Goal: Task Accomplishment & Management: Complete application form

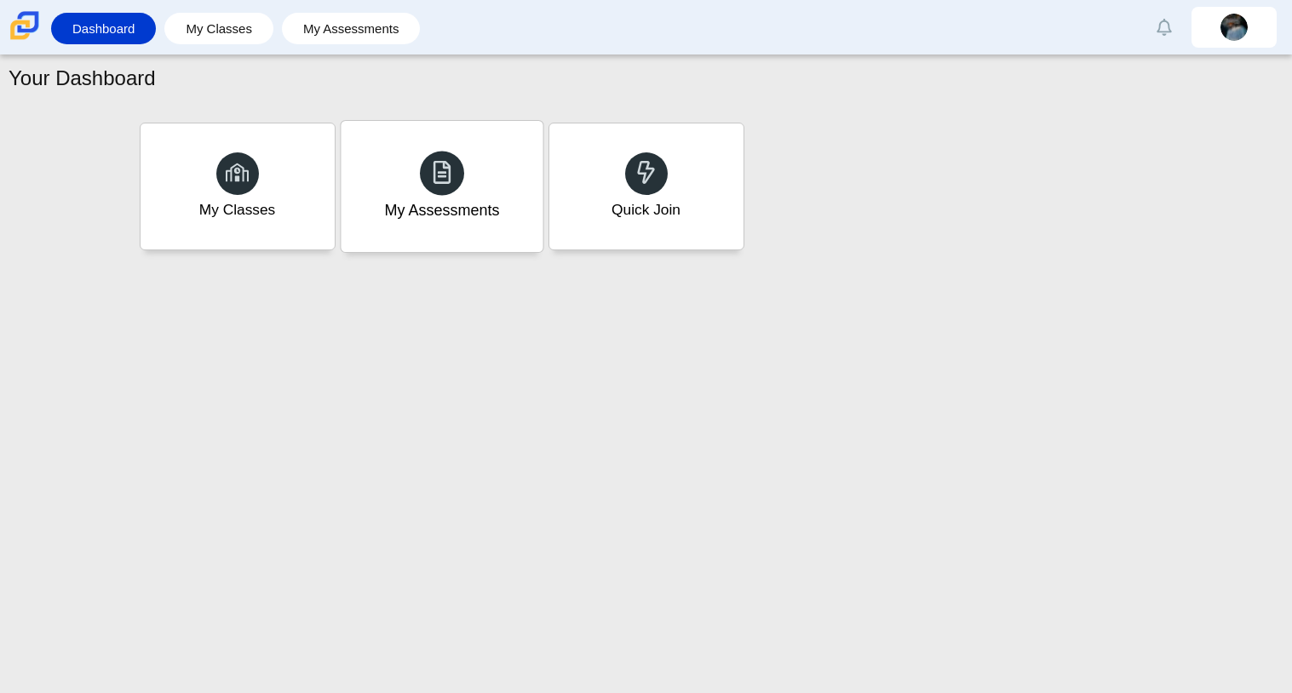
click at [439, 168] on icon at bounding box center [442, 172] width 24 height 24
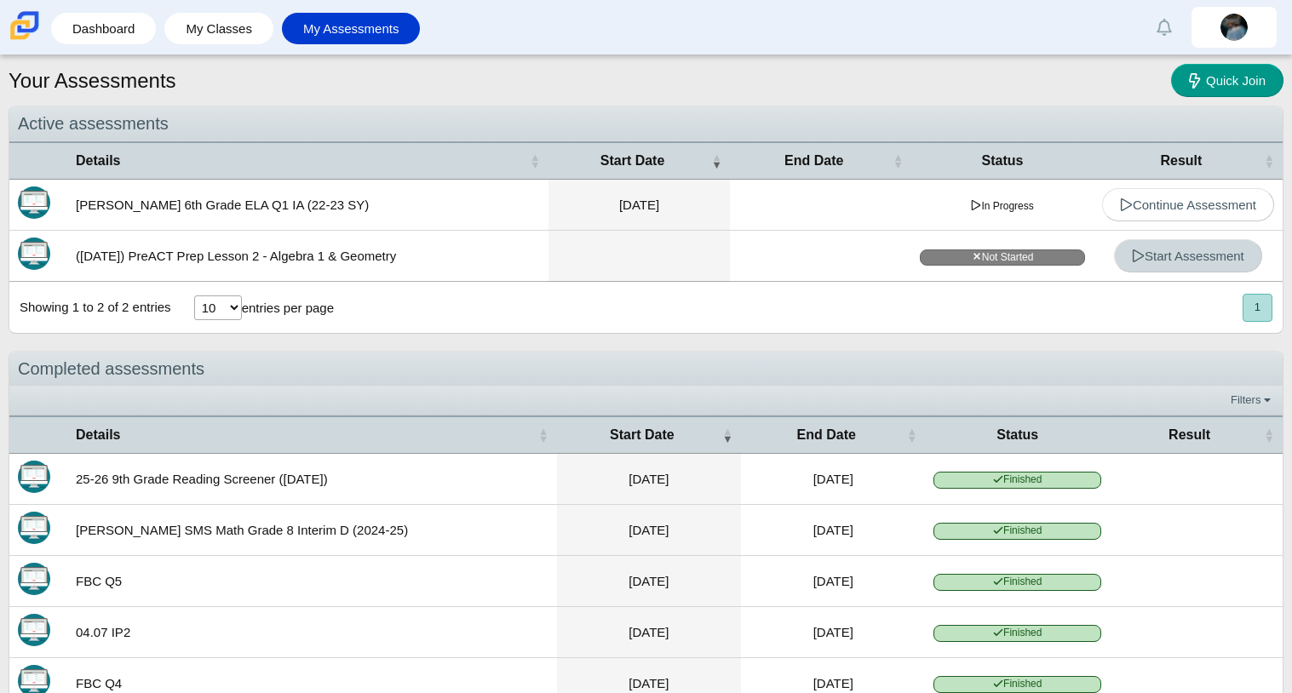
click at [1212, 249] on span "Start Assessment" at bounding box center [1188, 256] width 112 height 14
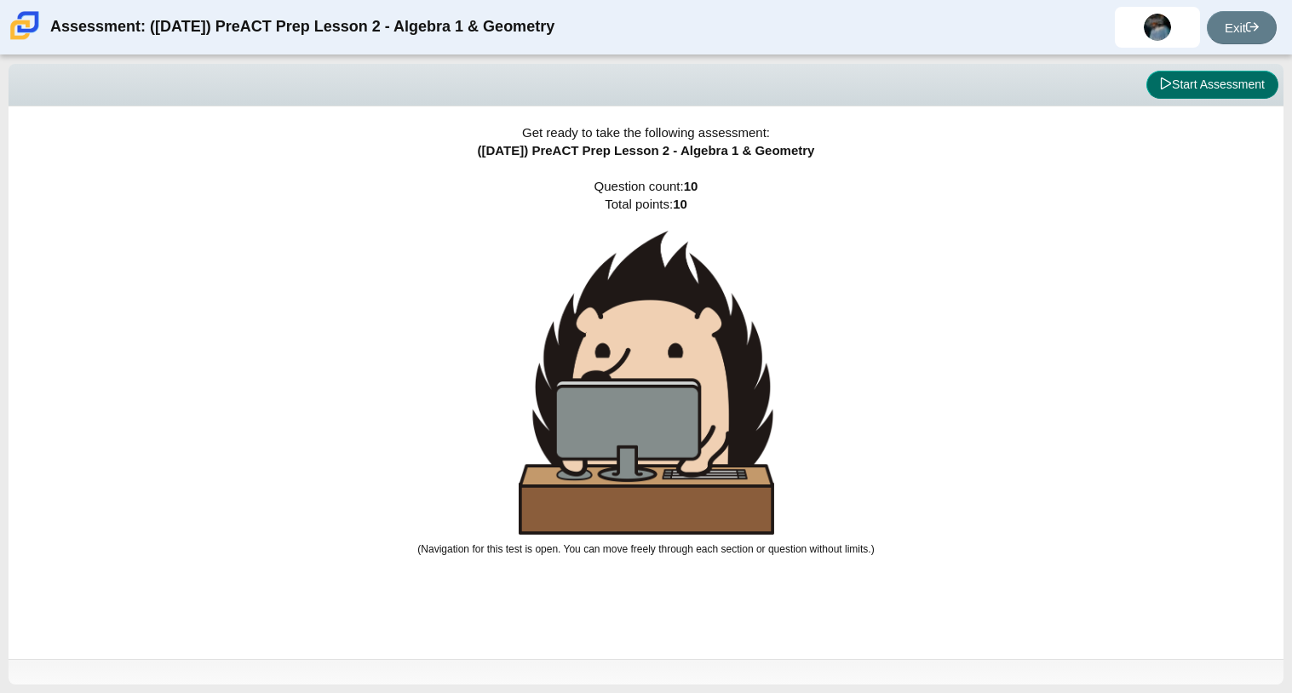
click at [1225, 92] on button "Start Assessment" at bounding box center [1212, 85] width 132 height 29
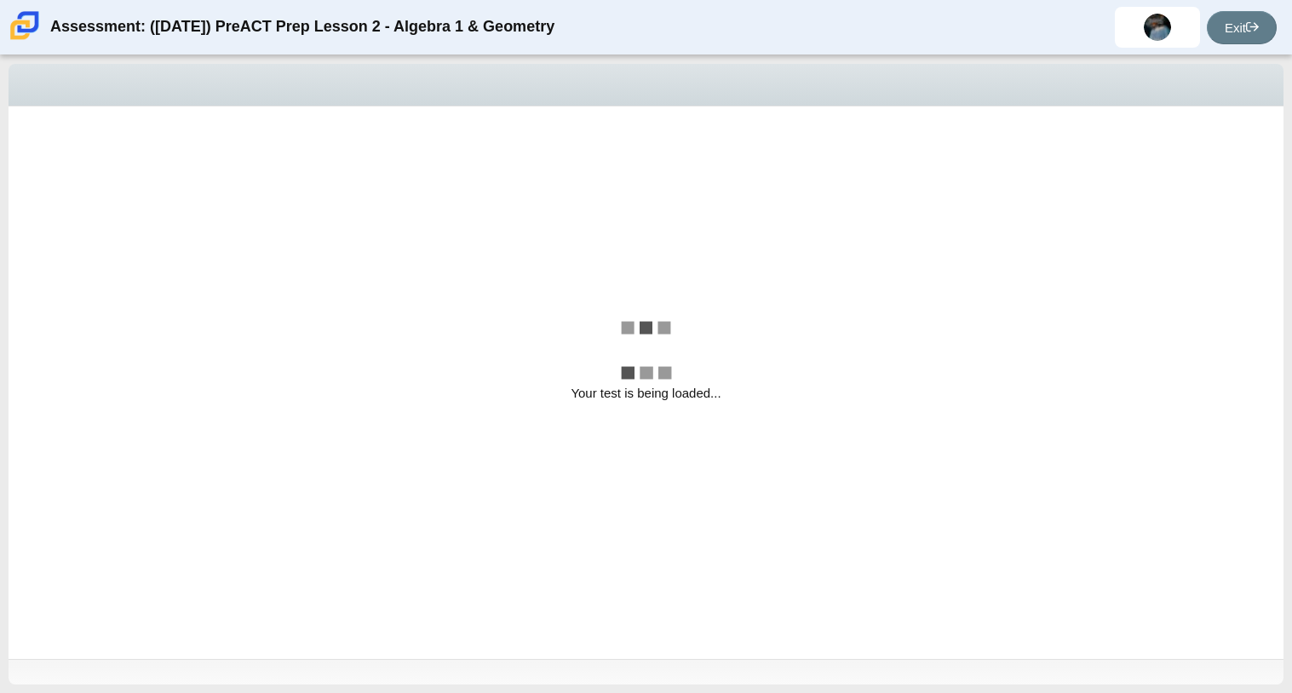
select select "bbf5d072-3e0b-44c4-9a12-6e7c9033f65b"
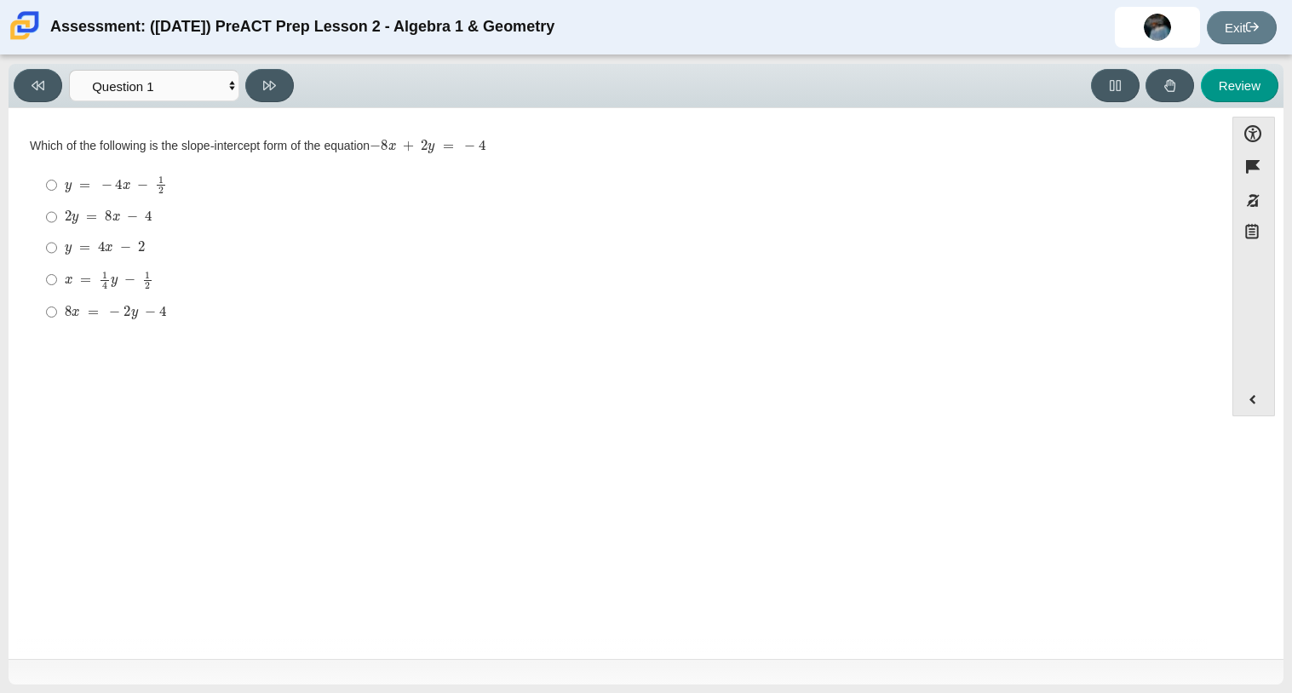
click at [138, 256] on mjx-container "y = 4 x − 2" at bounding box center [105, 246] width 80 height 32
click at [57, 256] on input "y = 4 x − 2 y = 4 x − 2" at bounding box center [51, 248] width 11 height 31
radio input "true"
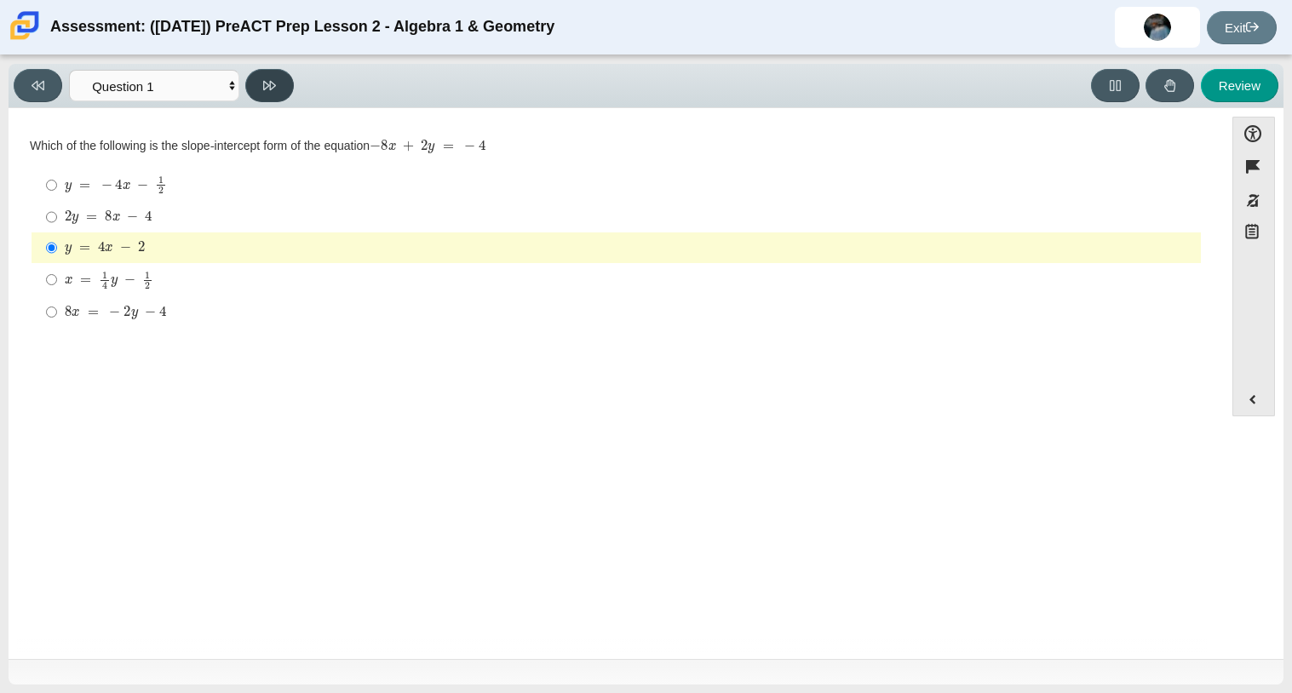
click at [265, 98] on button at bounding box center [269, 85] width 49 height 33
select select "ed62e223-81bd-4cbf-ab48-ab975844bd1f"
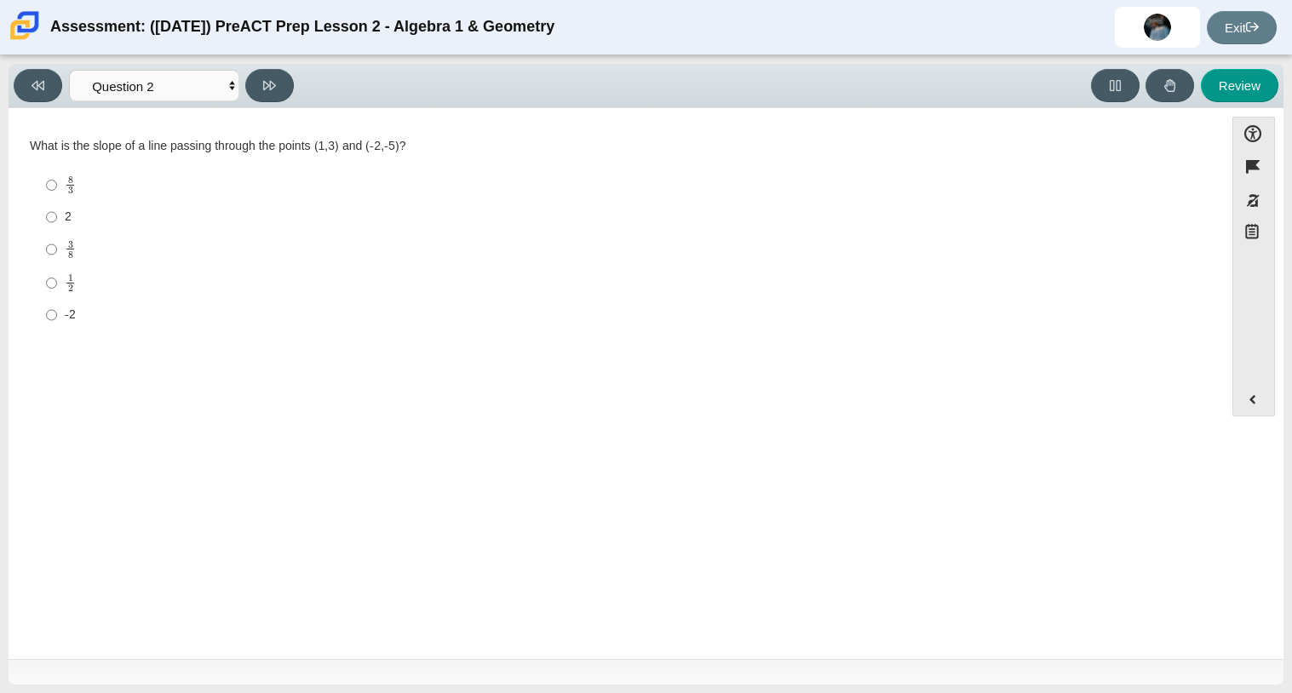
click at [43, 263] on label "3 8 3 eighths" at bounding box center [617, 249] width 1167 height 33
click at [46, 263] on input "3 8 3 eighths" at bounding box center [51, 249] width 11 height 33
radio input "true"
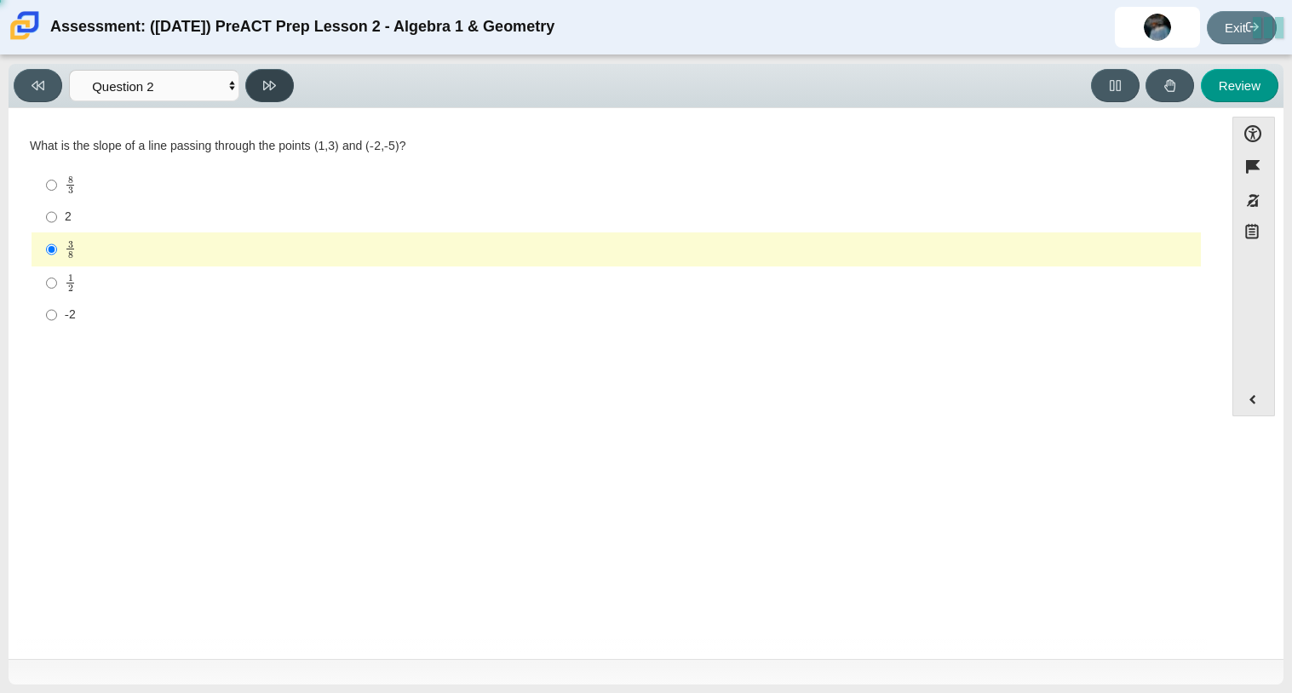
click at [275, 92] on button at bounding box center [269, 85] width 49 height 33
select select "97f4f5fa-a52e-4fed-af51-565bfcdf47cb"
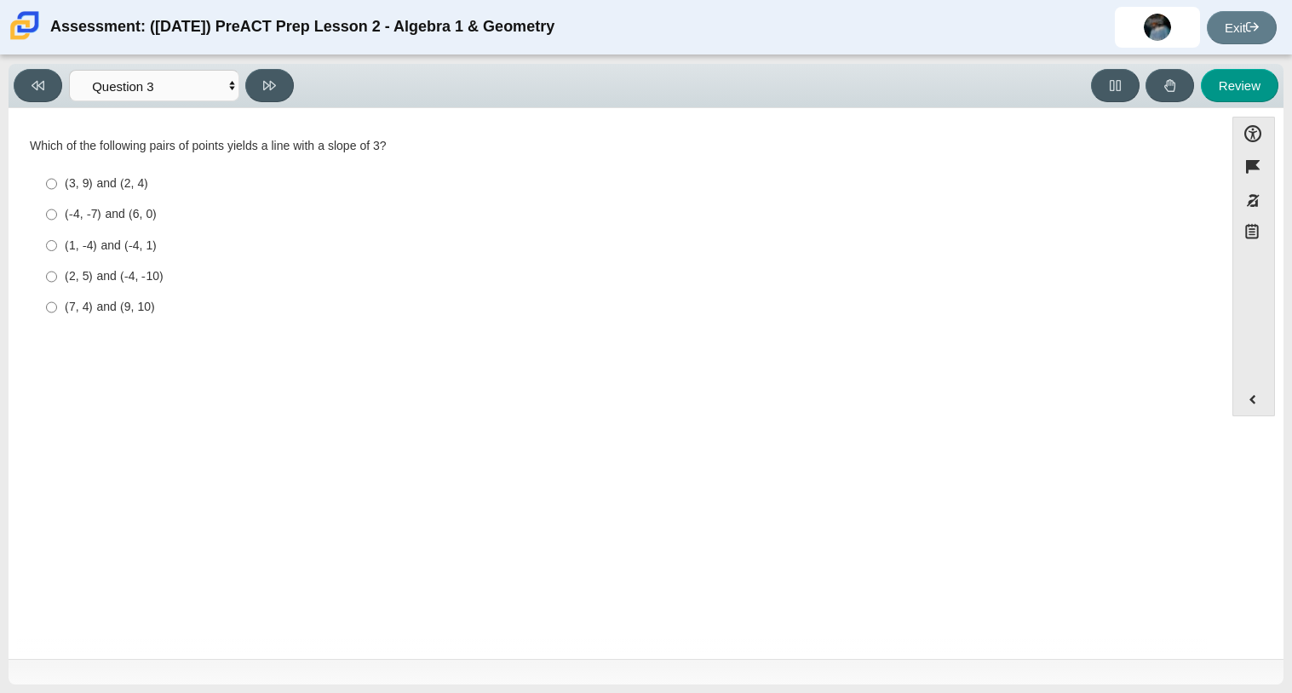
click at [101, 255] on label "(1, -4) and (-4, 1) (1, -4) and (-4, 1)" at bounding box center [617, 245] width 1167 height 31
click at [57, 255] on input "(1, -4) and (-4, 1) (1, -4) and (-4, 1)" at bounding box center [51, 245] width 11 height 31
radio input "true"
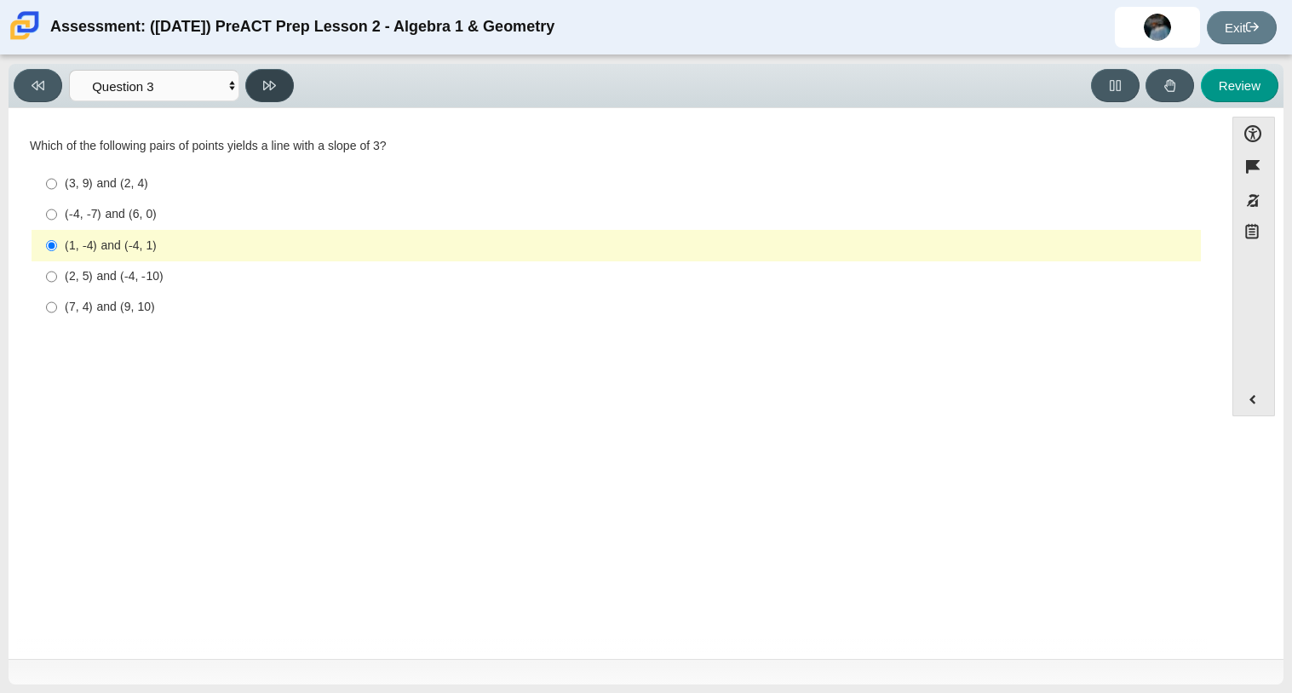
click at [270, 82] on icon at bounding box center [269, 85] width 13 height 9
select select "89427bb7-e313-4f00-988f-8b8255897029"
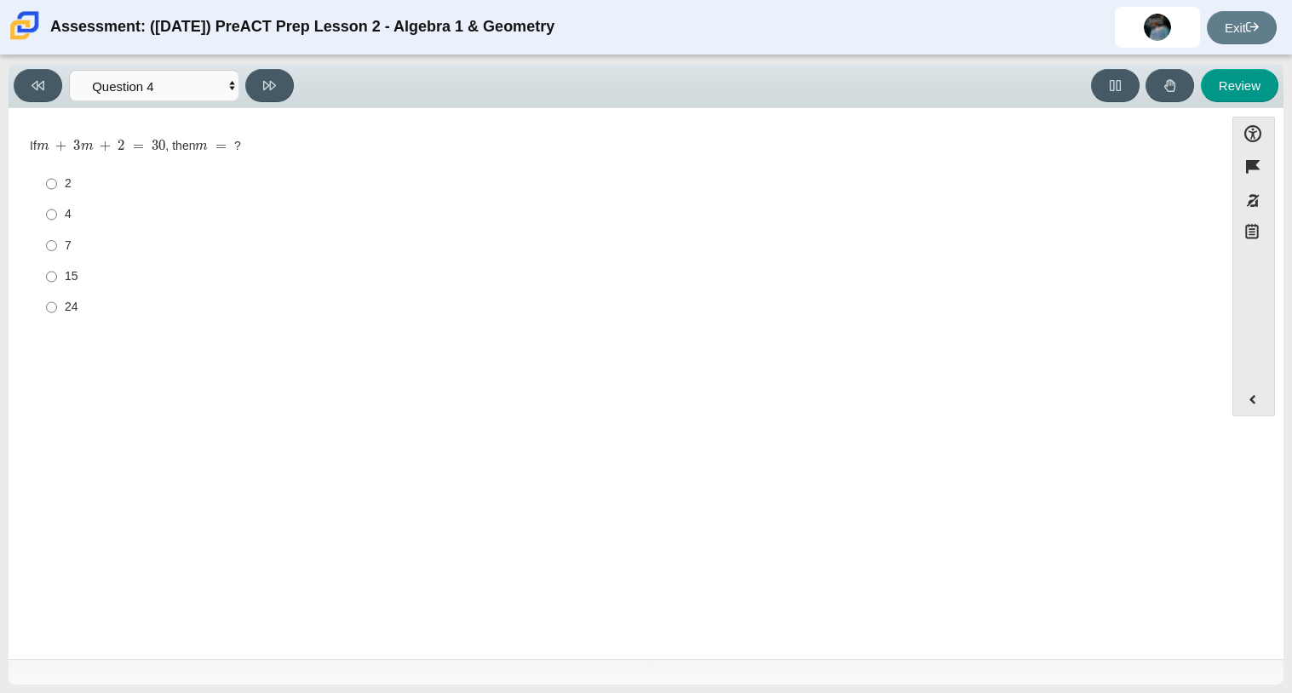
click at [75, 235] on label "7 7" at bounding box center [617, 245] width 1167 height 31
click at [57, 235] on input "7 7" at bounding box center [51, 245] width 11 height 31
radio input "true"
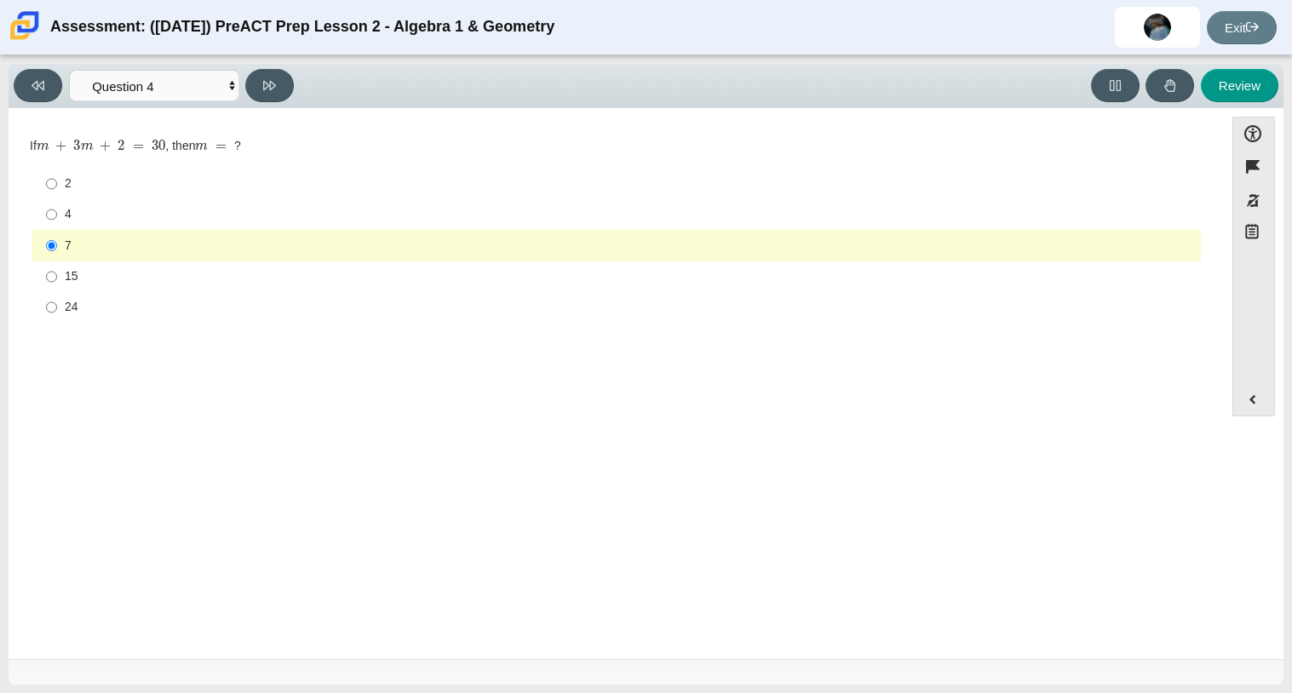
click at [293, 74] on div "Viewing Question 4 of 10 in Pacing Mode Questions Question 1 Question 2 Questio…" at bounding box center [157, 85] width 287 height 33
click at [262, 92] on button at bounding box center [269, 85] width 49 height 33
select select "489dcffd-4e6a-49cf-a9d6-ad1d4a911a4e"
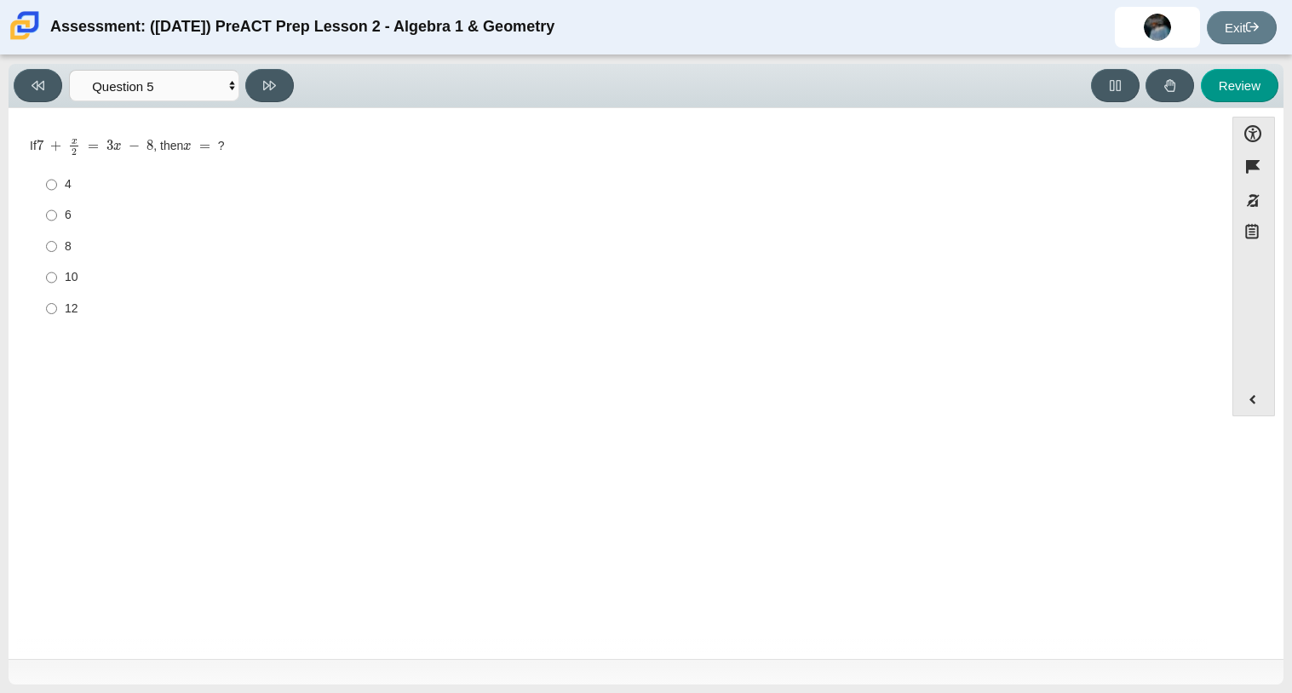
click at [67, 261] on label "8 8" at bounding box center [617, 246] width 1167 height 31
click at [57, 261] on input "8 8" at bounding box center [51, 246] width 11 height 31
radio input "true"
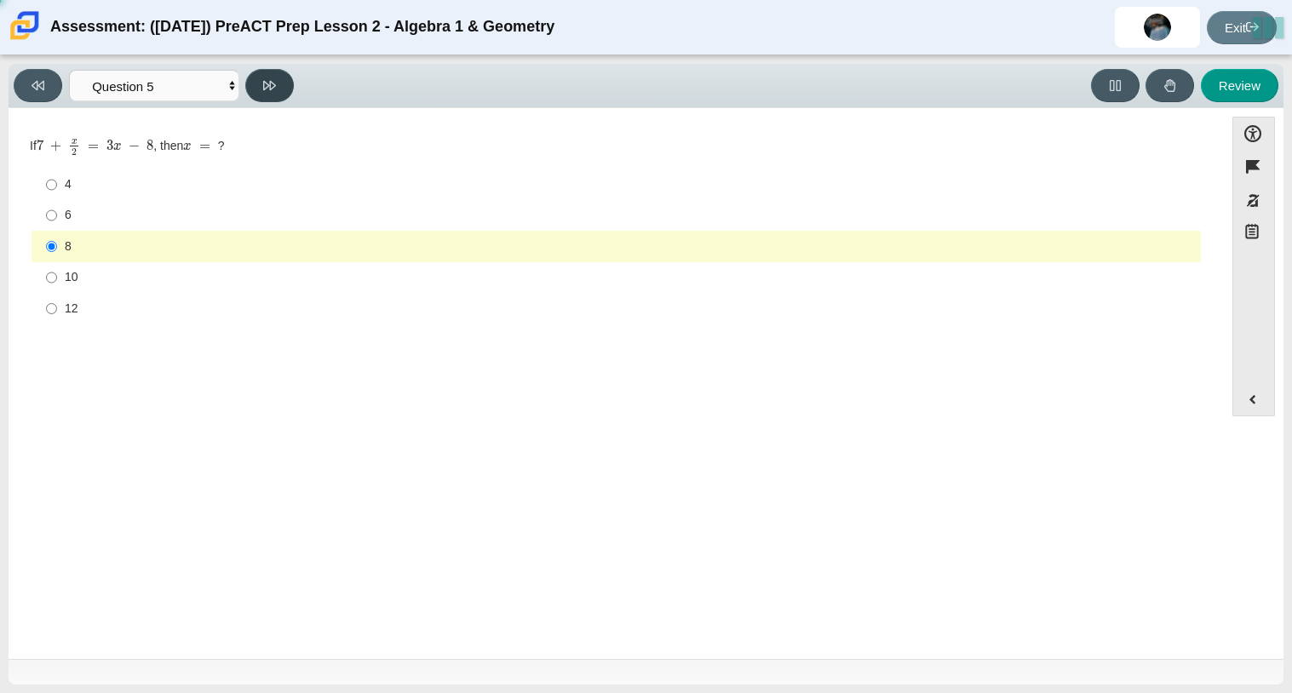
click at [267, 89] on icon at bounding box center [269, 85] width 13 height 13
select select "210571de-36a6-4d8e-a361-ceff8ef801dc"
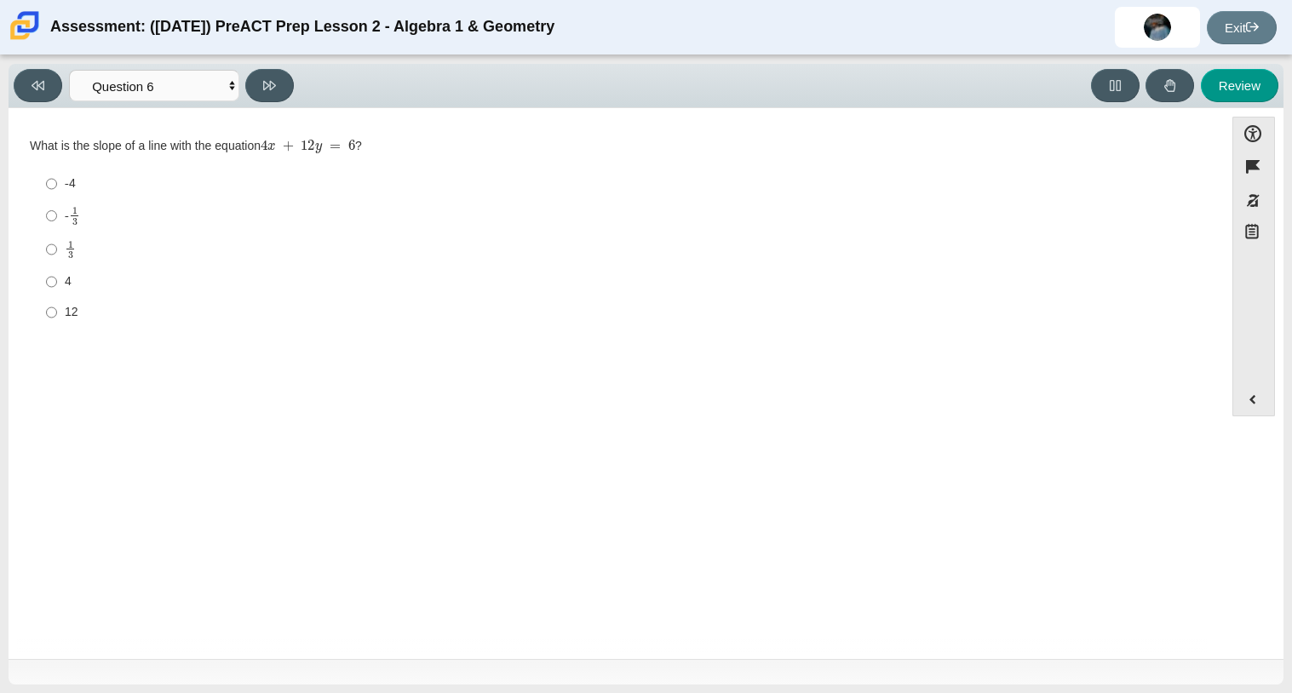
click at [66, 232] on mjx-container "1 3" at bounding box center [70, 248] width 11 height 32
click at [57, 233] on input "1 3 1 third" at bounding box center [51, 249] width 11 height 33
radio input "true"
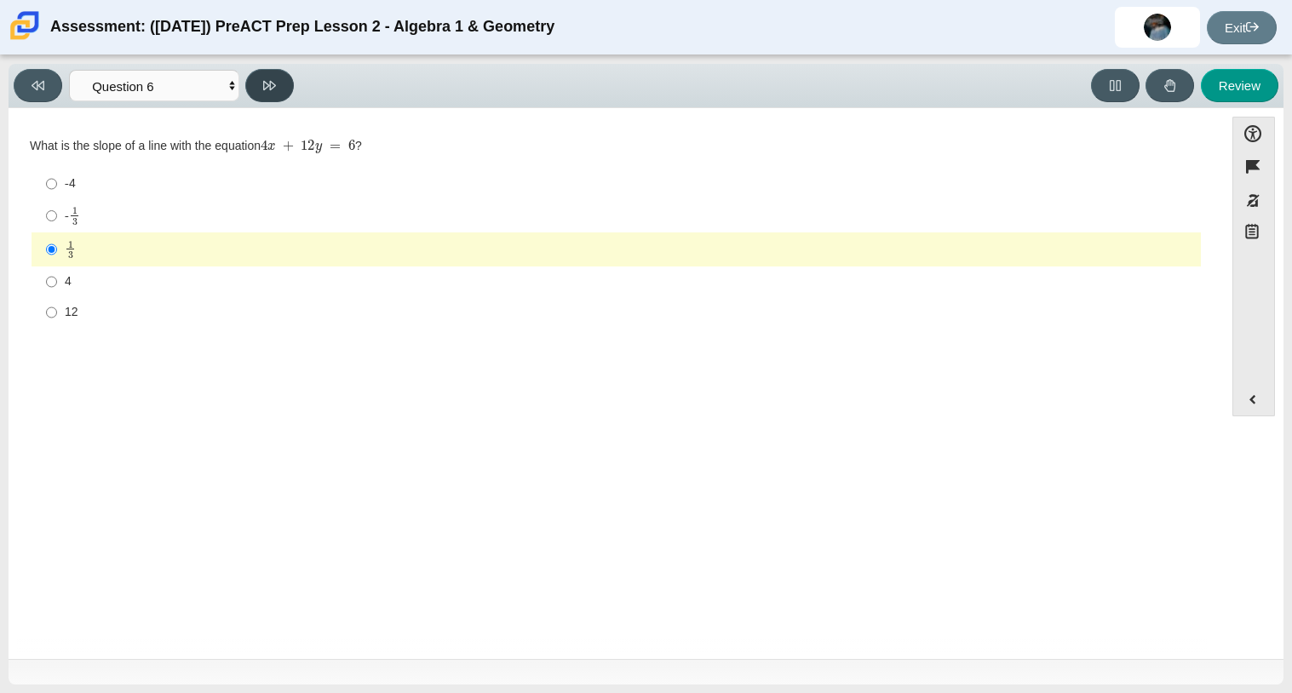
click at [274, 86] on icon at bounding box center [269, 85] width 13 height 13
select select "ec95ace6-bebc-42b8-9428-40567494d4da"
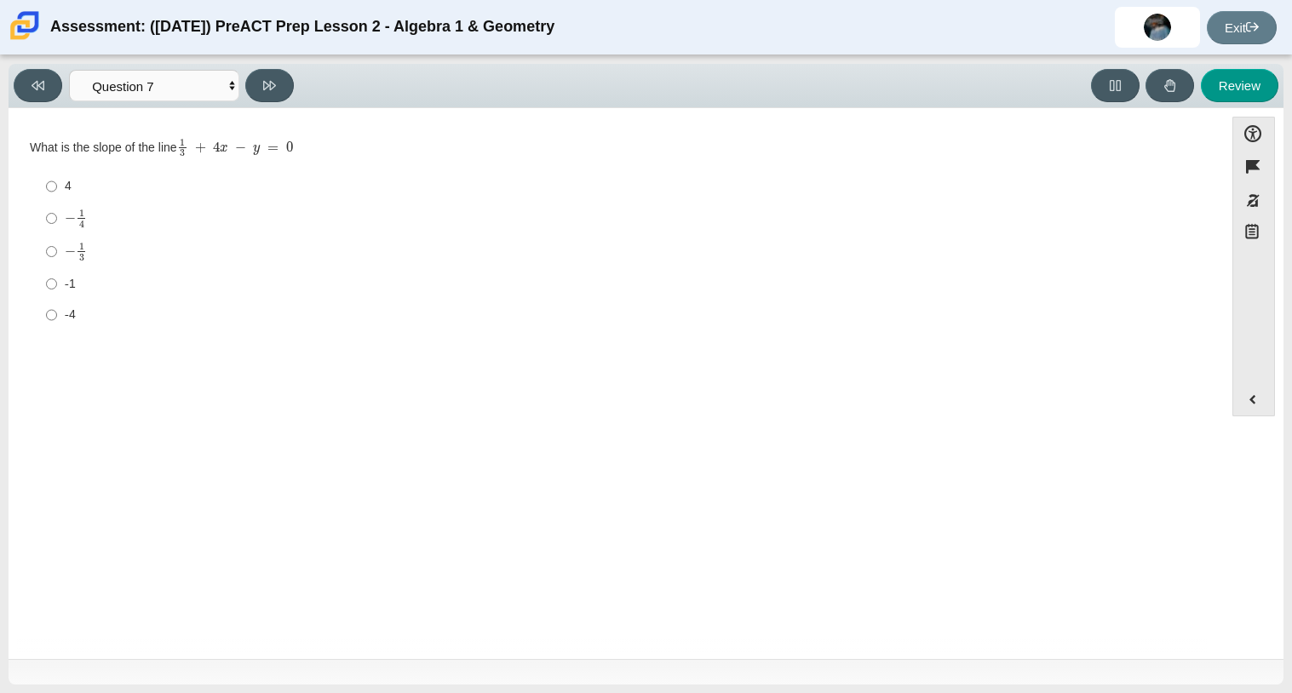
click at [73, 245] on mjx-math "Assessment items" at bounding box center [76, 252] width 22 height 20
click at [57, 245] on input "− 1 3 negative 1 third" at bounding box center [51, 251] width 11 height 33
radio input "true"
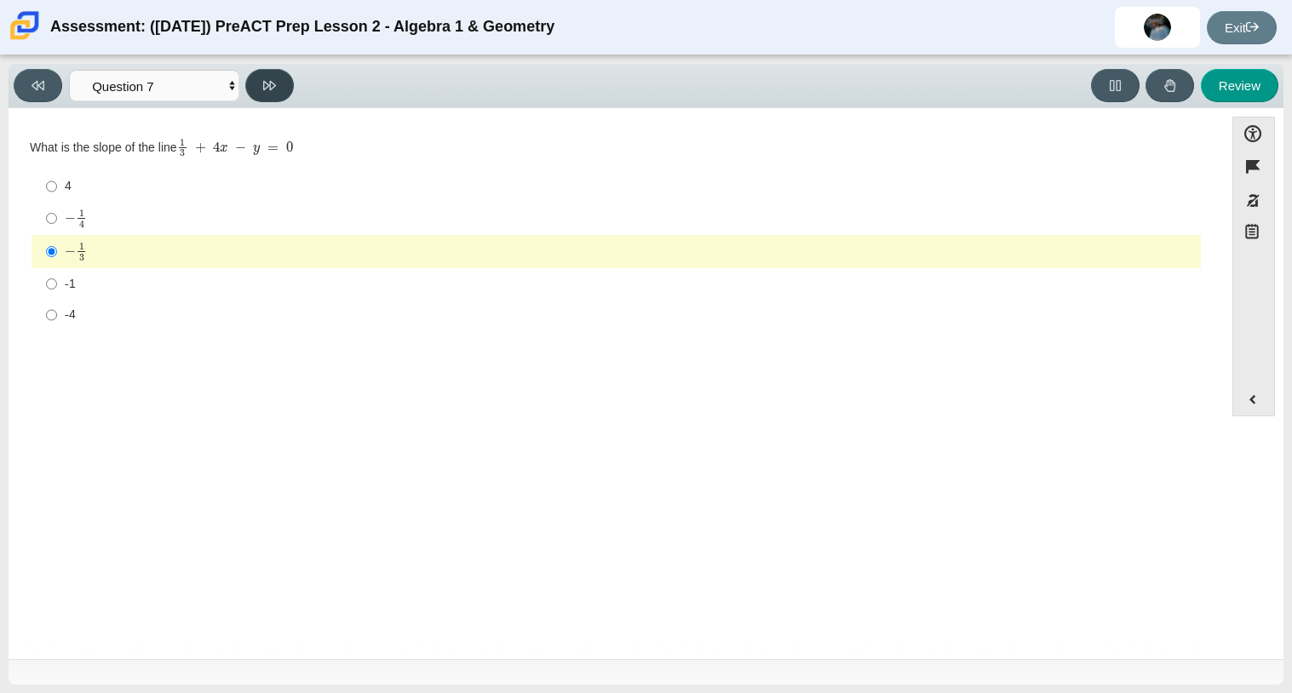
click at [282, 77] on button at bounding box center [269, 85] width 49 height 33
select select "ce81fe10-bf29-4b5e-8bd7-4f47f2fed4d8"
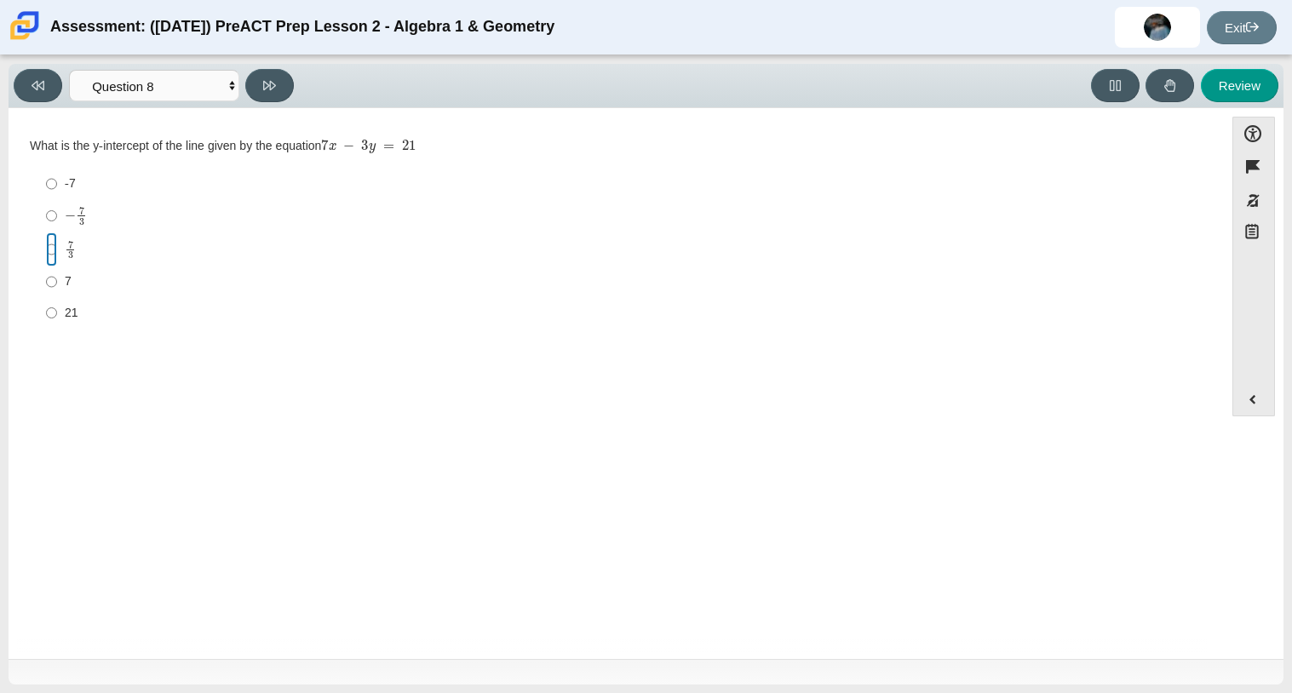
click at [55, 261] on input "7 3 7 thirds" at bounding box center [51, 249] width 11 height 33
radio input "true"
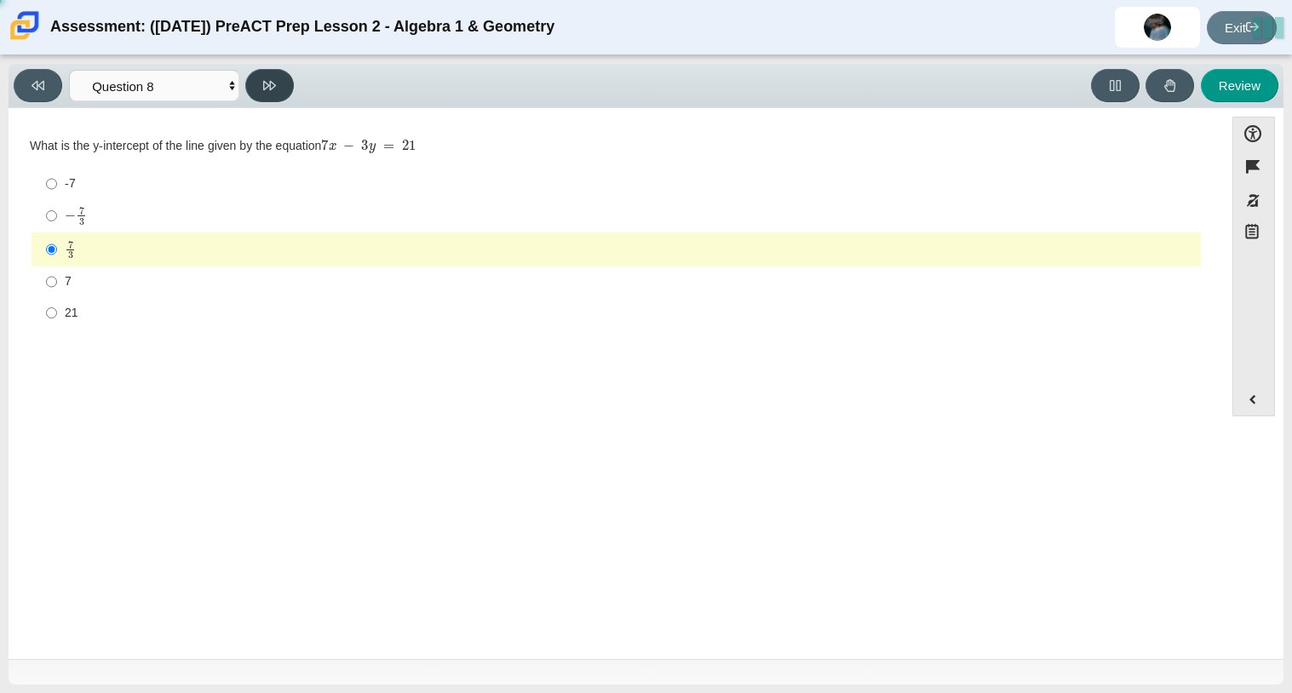
click at [271, 71] on button at bounding box center [269, 85] width 49 height 33
select select "14773eaf-2ca1-47ae-afe7-a624a56f34b3"
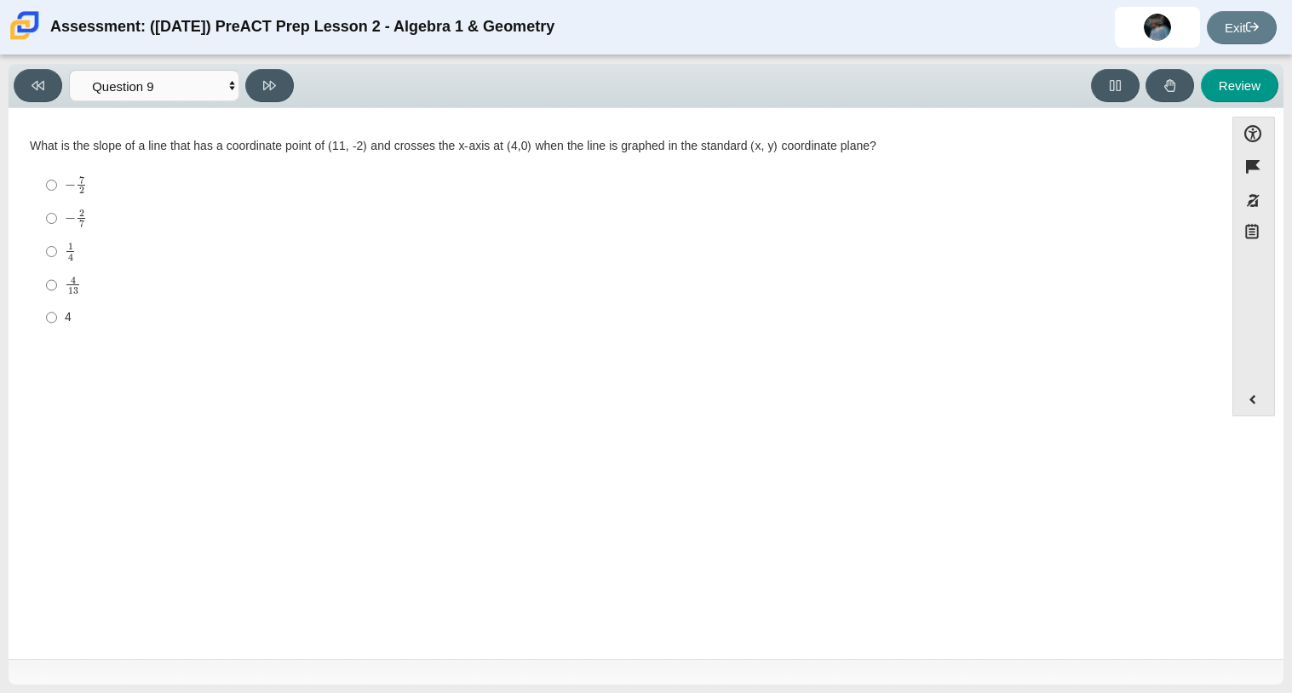
click at [34, 242] on label "1 4 1 fourth" at bounding box center [617, 251] width 1167 height 33
click at [46, 242] on input "1 4 1 fourth" at bounding box center [51, 251] width 11 height 33
radio input "true"
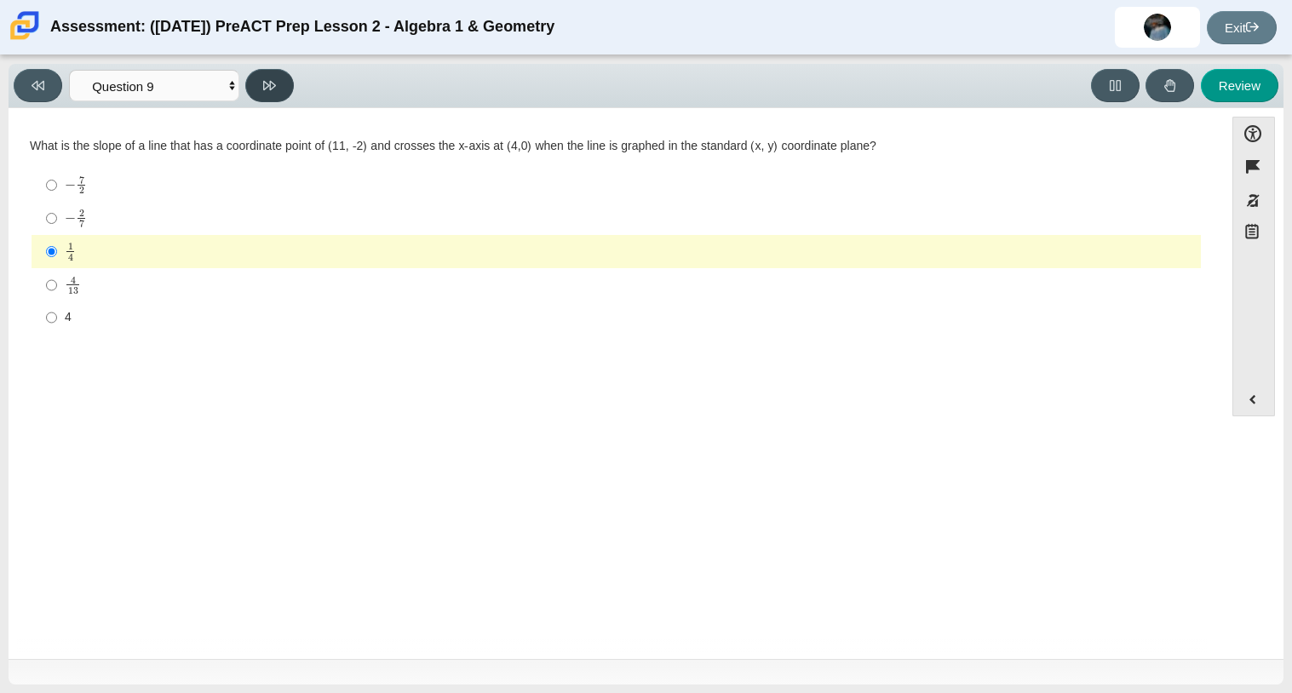
click at [284, 83] on button at bounding box center [269, 85] width 49 height 33
select select "96b71634-eacb-4f7e-8aef-411727d9bcba"
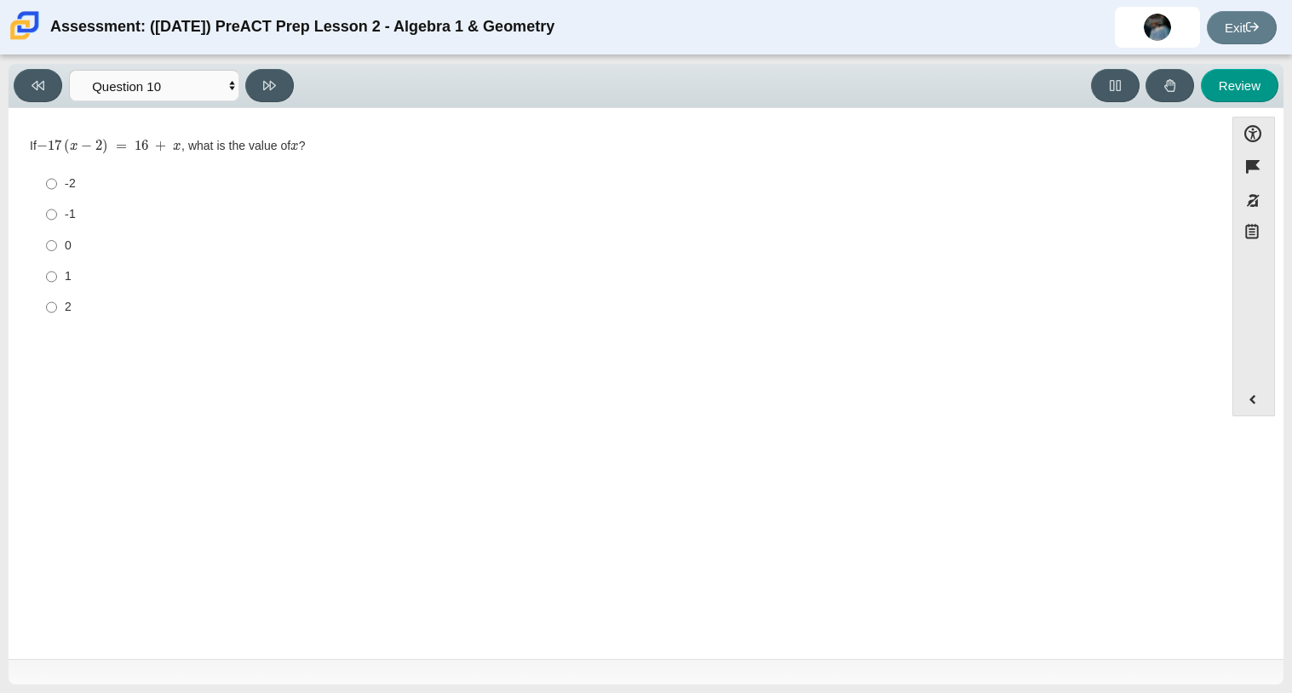
click at [62, 250] on label "0 0" at bounding box center [617, 245] width 1167 height 31
click at [57, 250] on input "0 0" at bounding box center [51, 245] width 11 height 31
radio input "true"
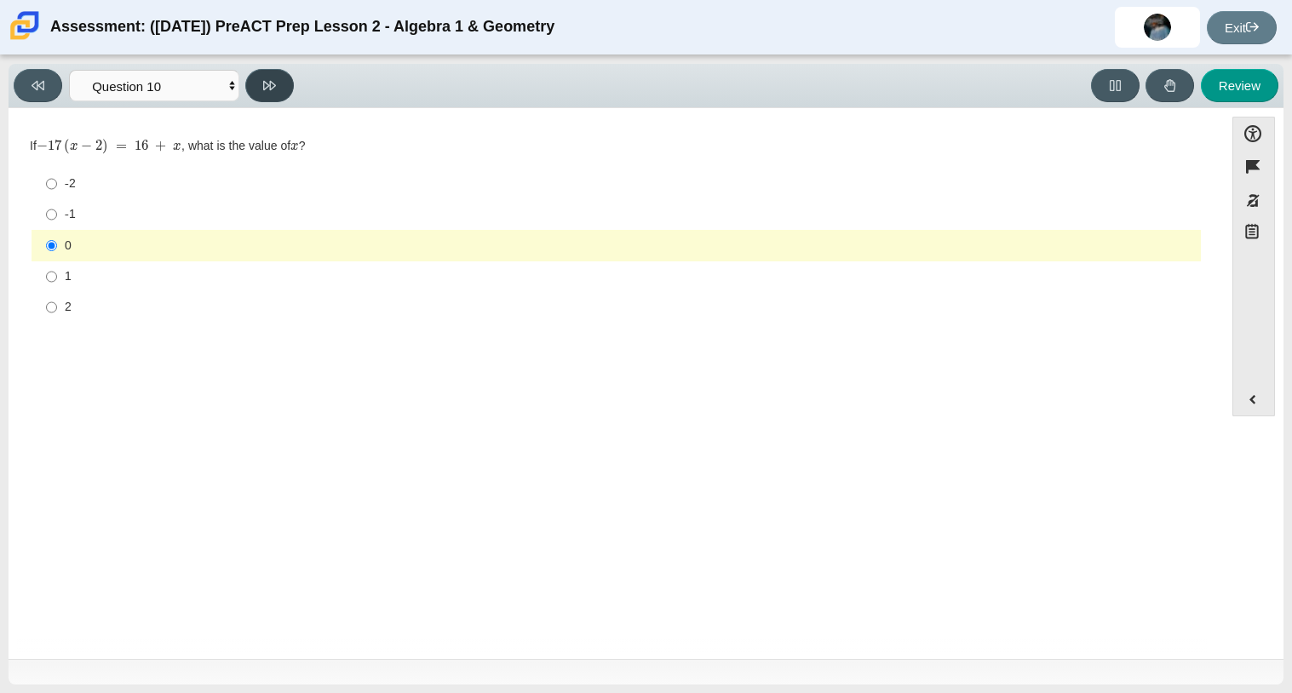
click at [274, 92] on button at bounding box center [269, 85] width 49 height 33
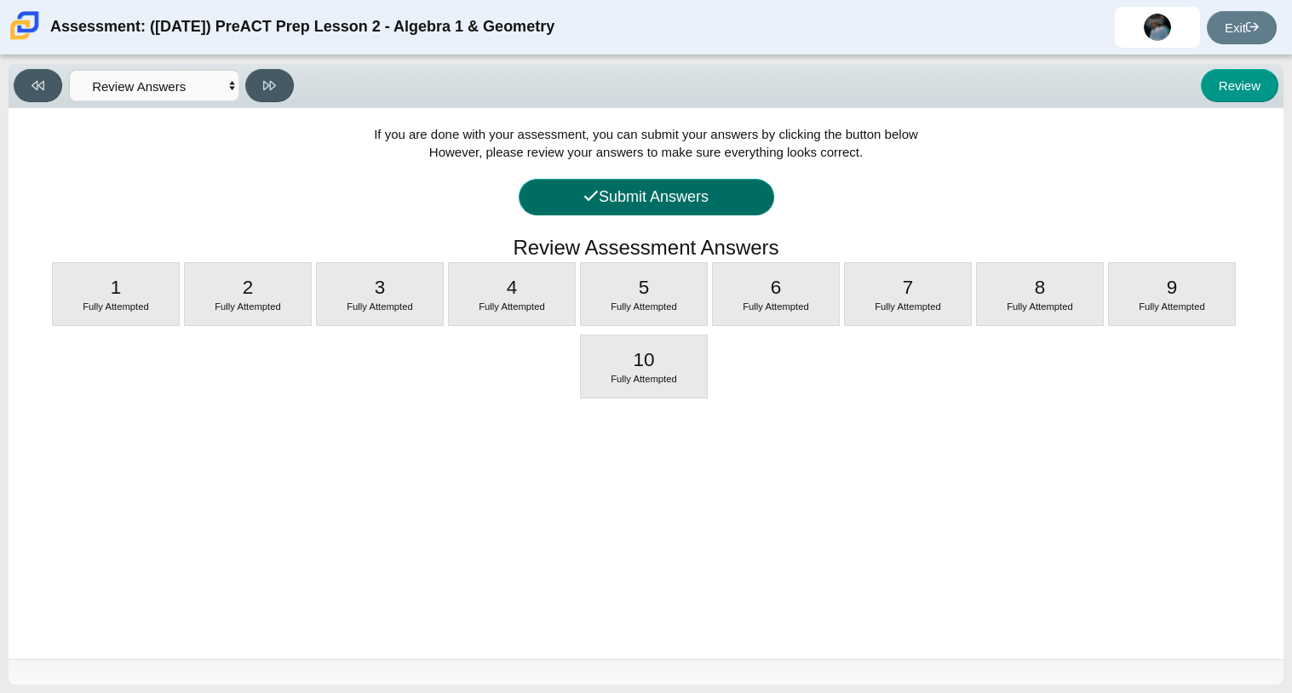
click at [736, 188] on button "Submit Answers" at bounding box center [647, 197] width 256 height 37
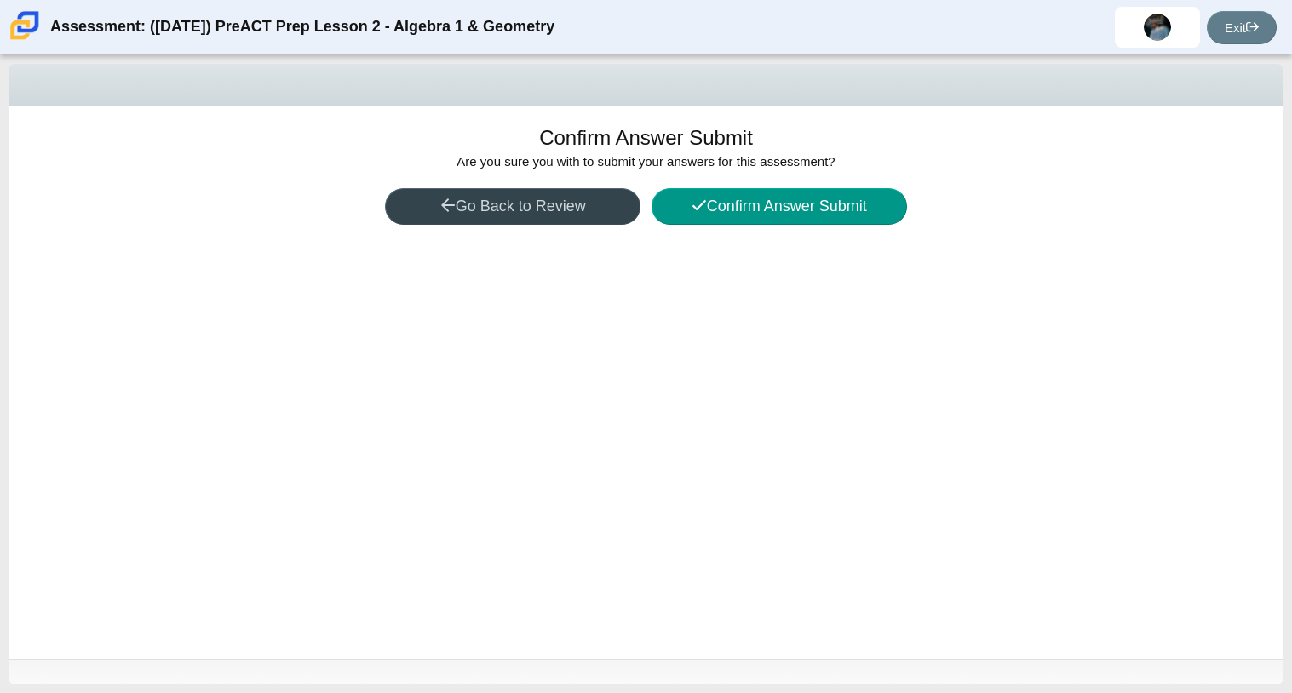
click at [514, 213] on button "Go Back to Review" at bounding box center [513, 206] width 256 height 37
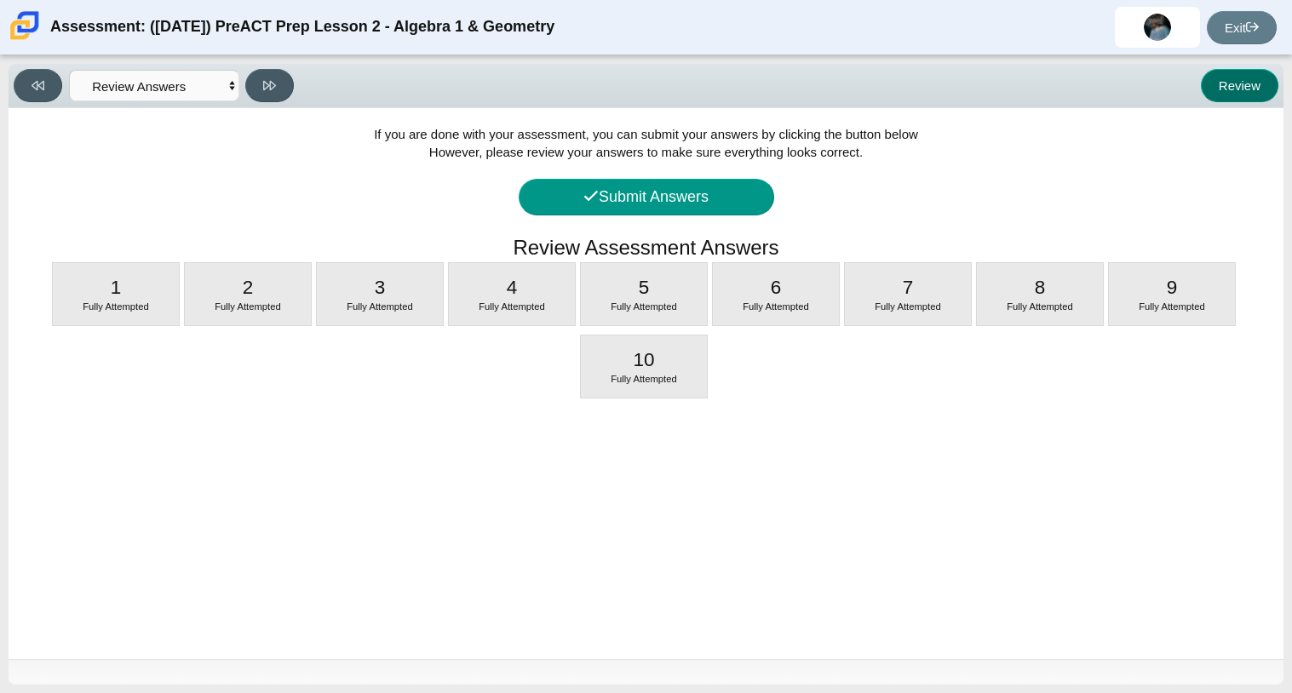
click at [1261, 75] on button "Review" at bounding box center [1240, 85] width 78 height 33
click at [1260, 78] on button "Review" at bounding box center [1240, 85] width 78 height 33
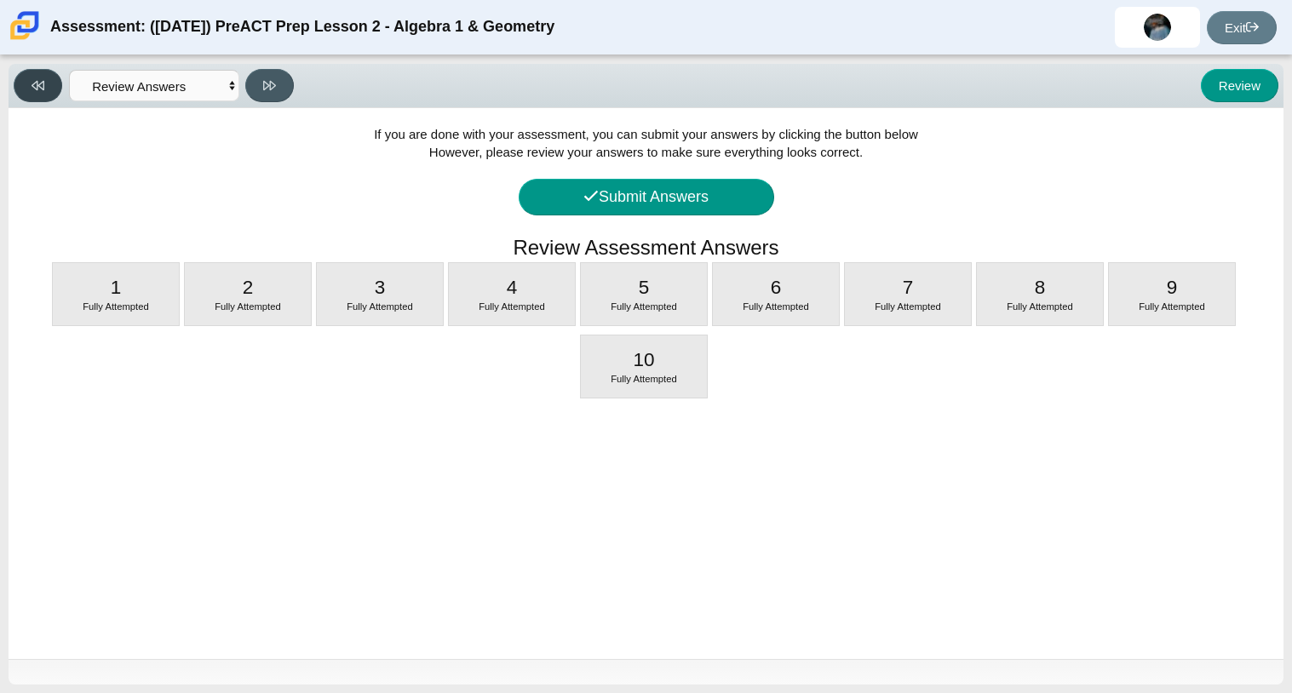
click at [34, 89] on icon at bounding box center [38, 85] width 13 height 13
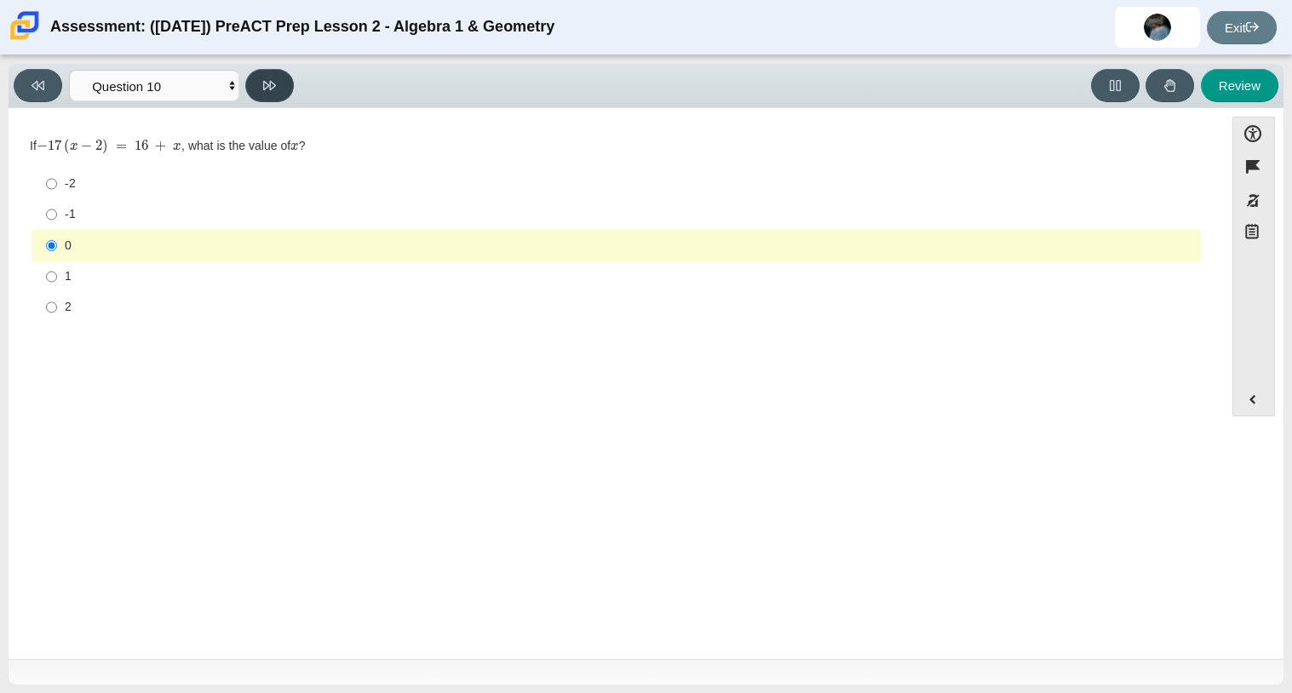
click at [263, 83] on icon at bounding box center [269, 85] width 13 height 13
select select "review"
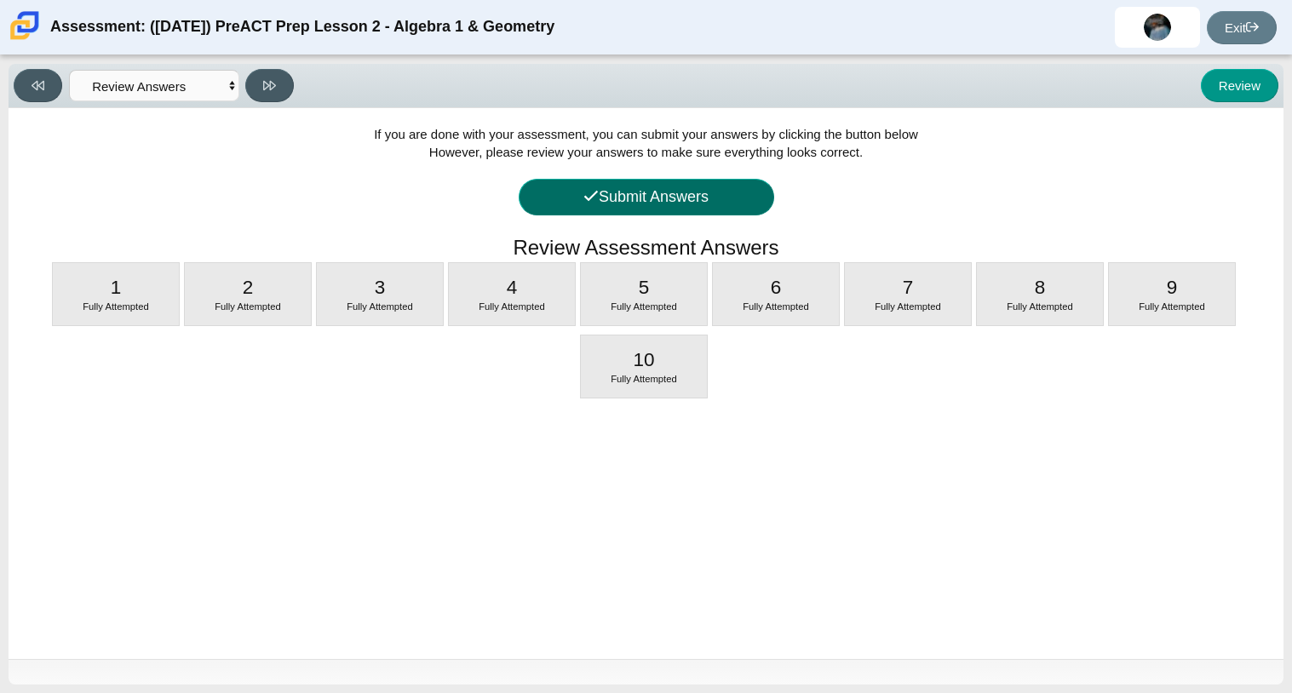
click at [616, 190] on button "Submit Answers" at bounding box center [647, 197] width 256 height 37
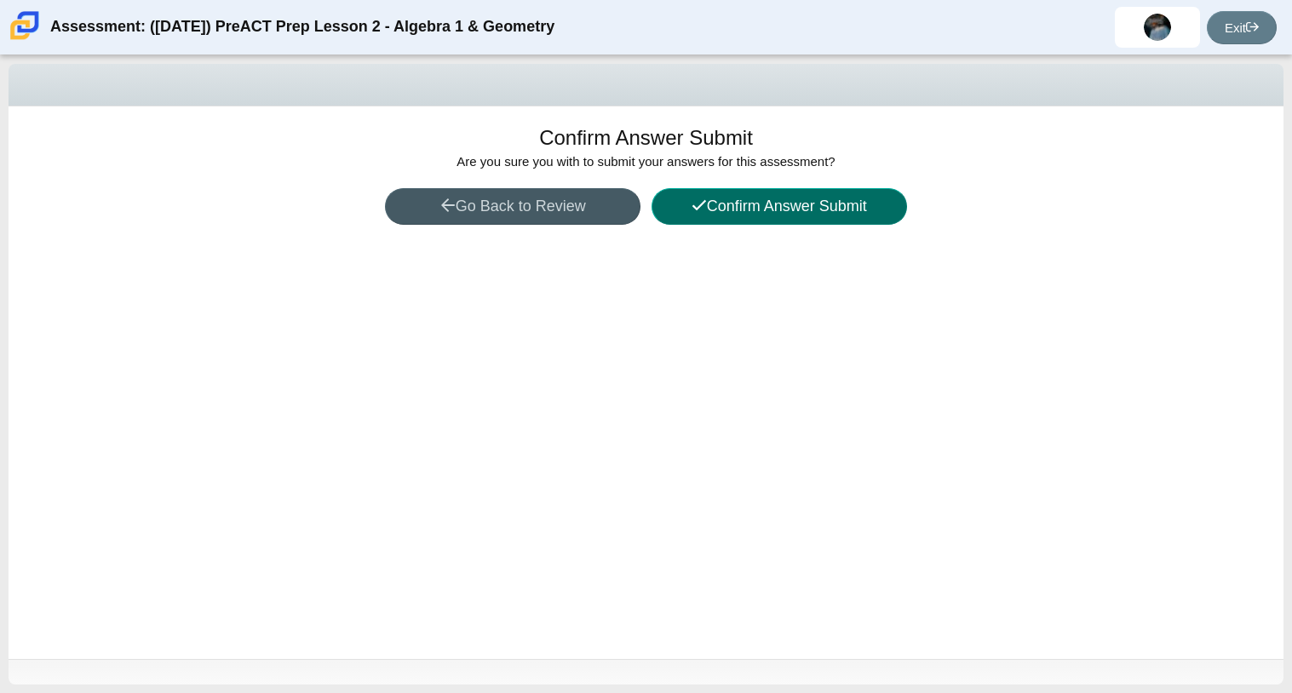
click at [790, 192] on button "Confirm Answer Submit" at bounding box center [780, 206] width 256 height 37
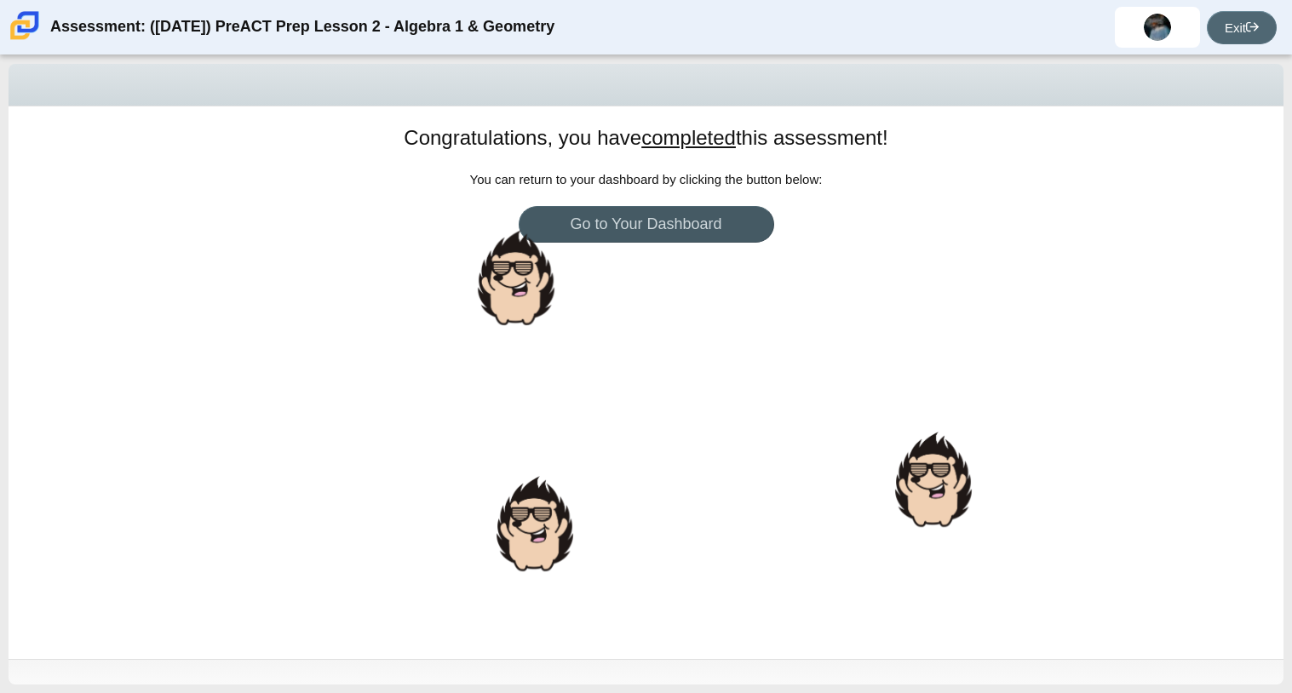
click at [1256, 20] on icon at bounding box center [1252, 26] width 13 height 13
